Goal: Navigation & Orientation: Find specific page/section

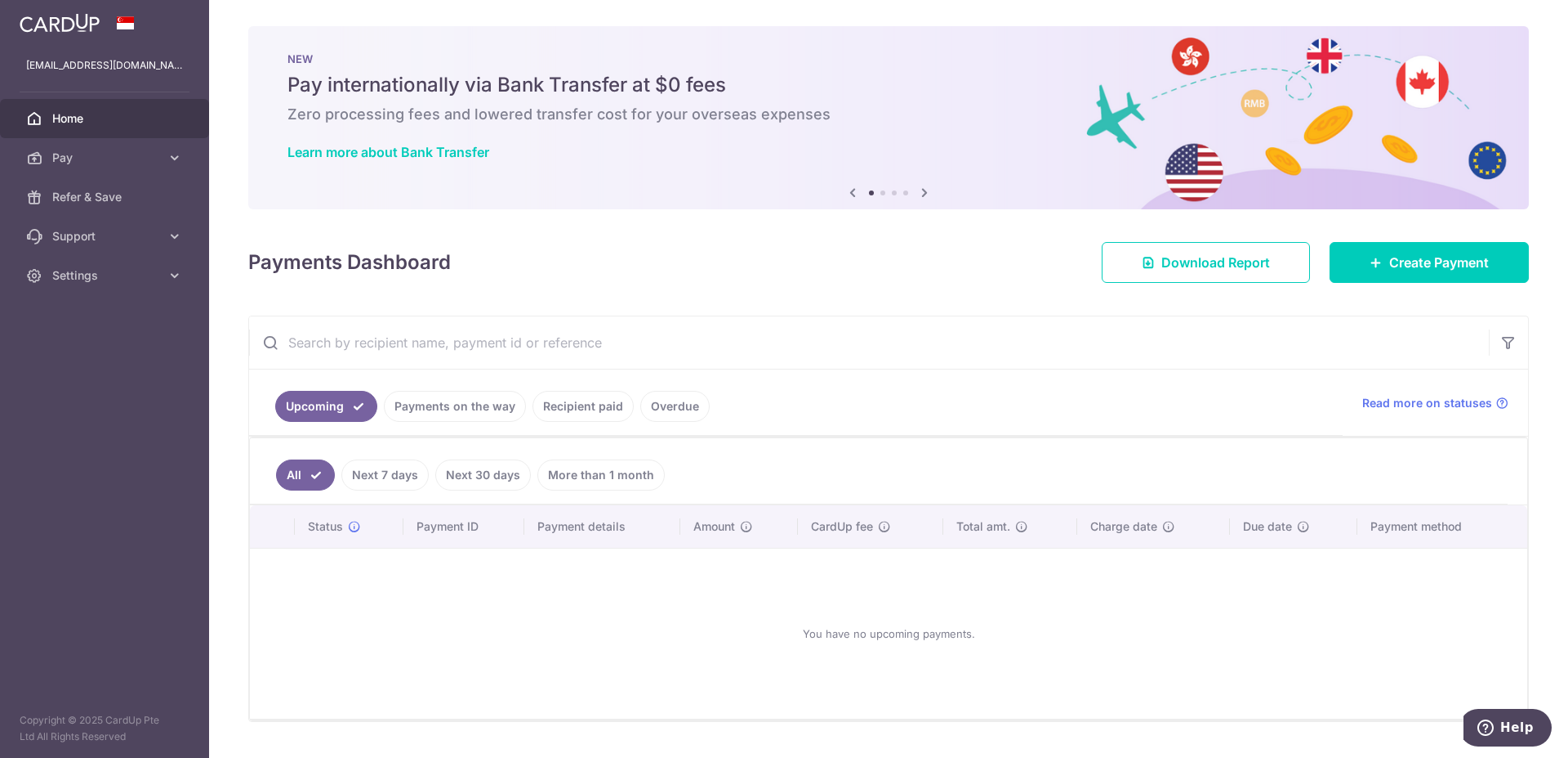
click at [442, 412] on link "Payments on the way" at bounding box center [455, 405] width 142 height 31
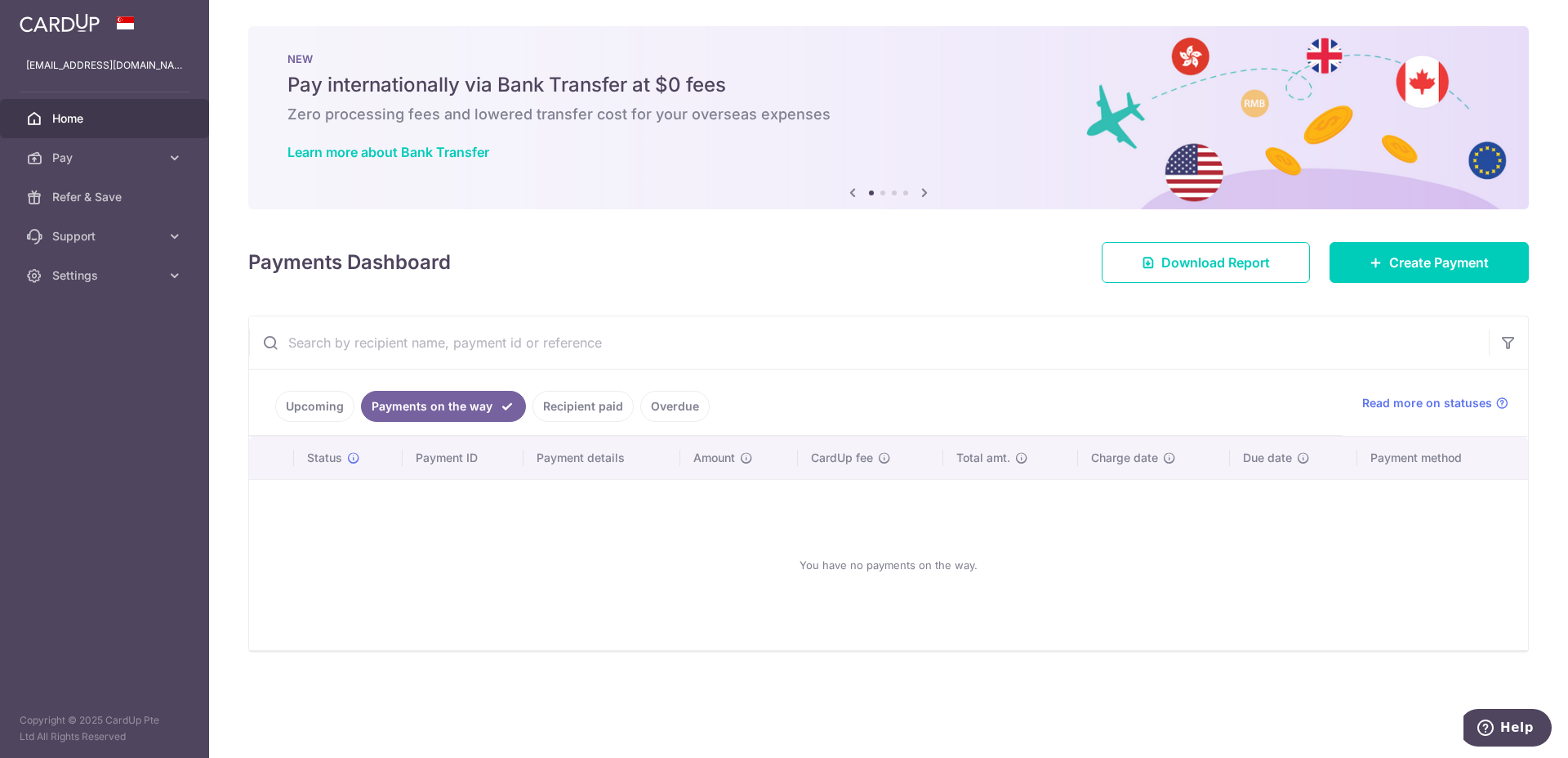
click at [542, 409] on link "Recipient paid" at bounding box center [583, 405] width 101 height 31
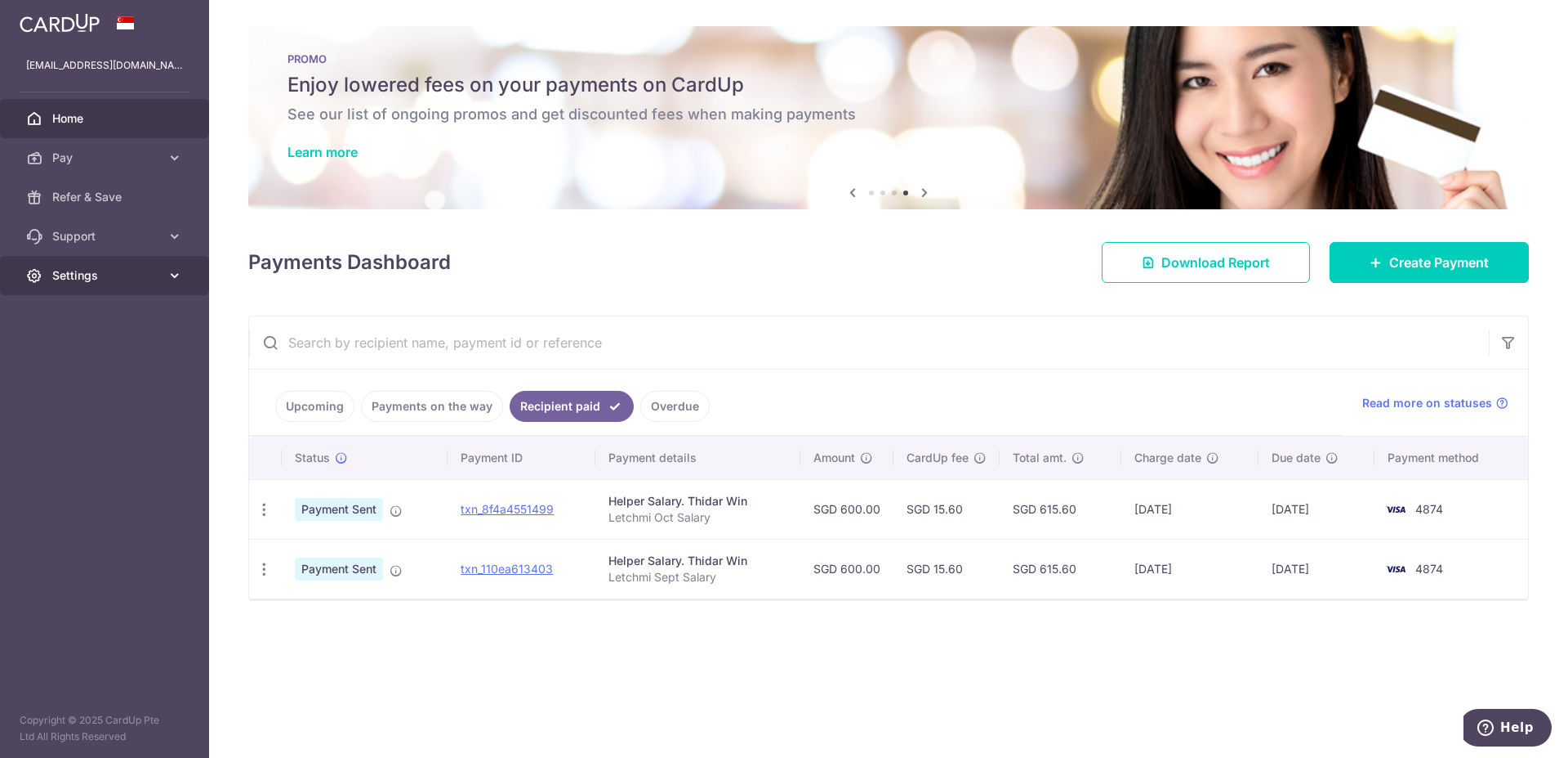
click at [106, 283] on span "Settings" at bounding box center [106, 276] width 108 height 16
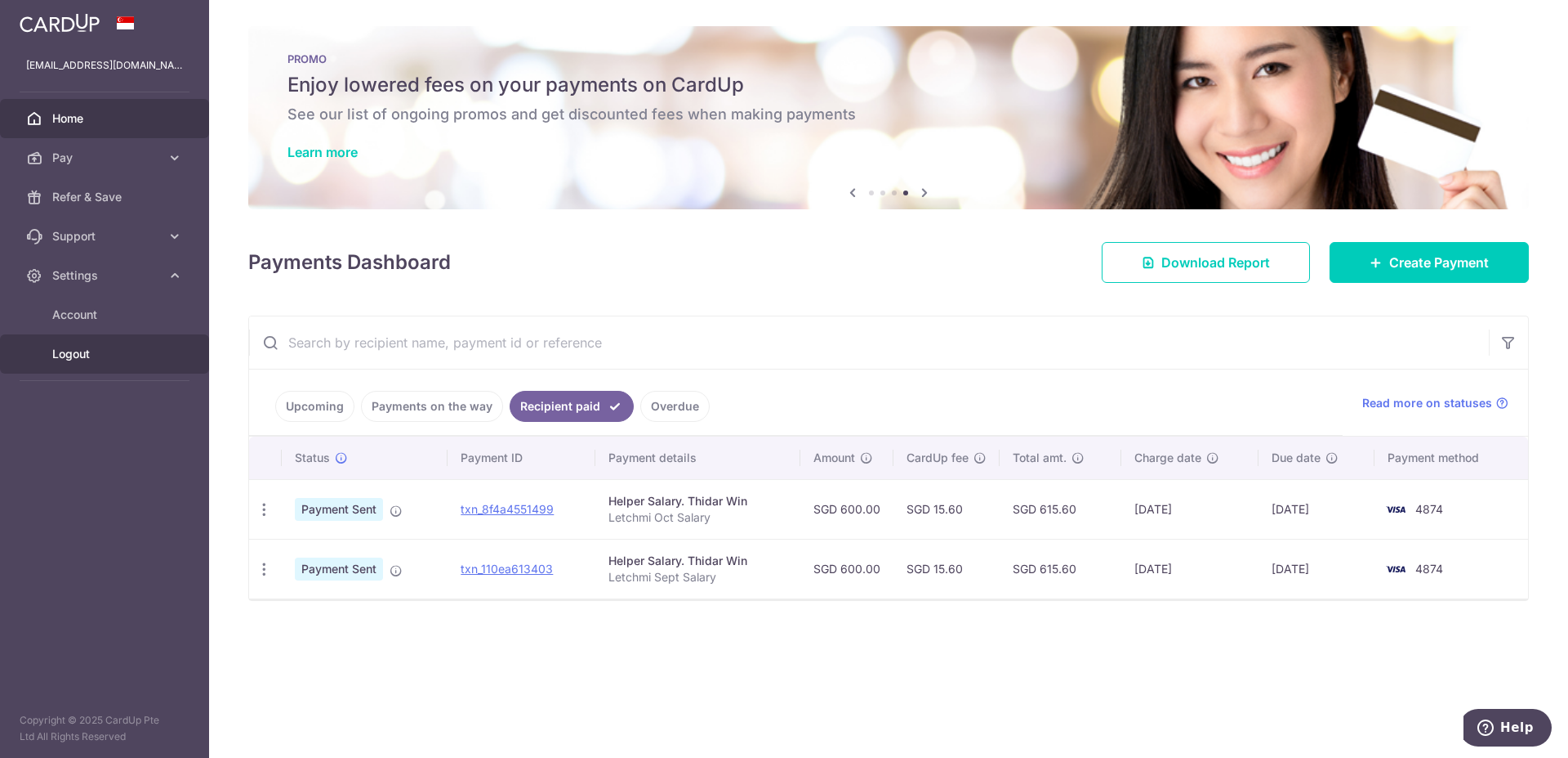
click at [79, 358] on span "Logout" at bounding box center [106, 354] width 108 height 16
